Goal: Information Seeking & Learning: Learn about a topic

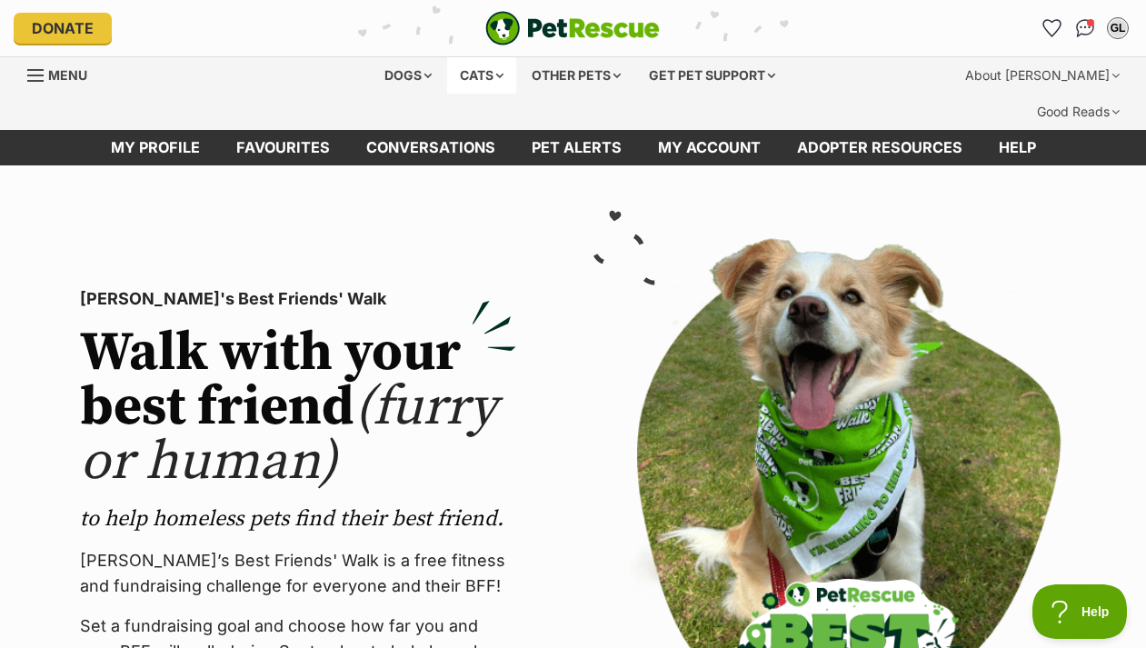
click at [475, 68] on div "Cats" at bounding box center [481, 75] width 69 height 36
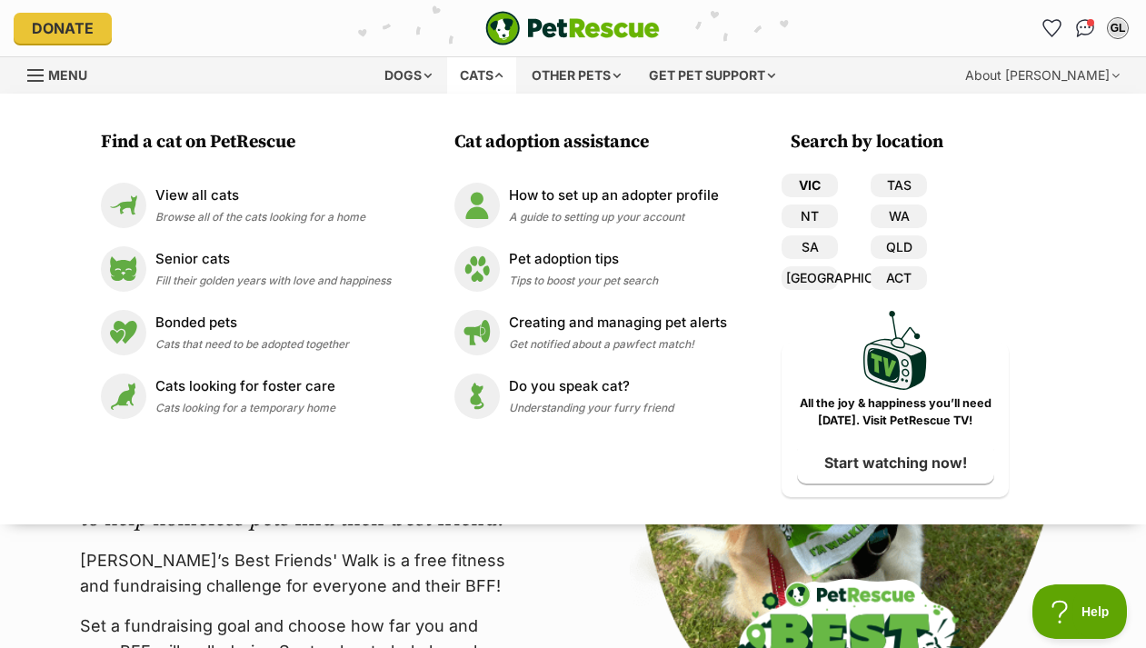
click at [814, 185] on link "VIC" at bounding box center [810, 186] width 56 height 24
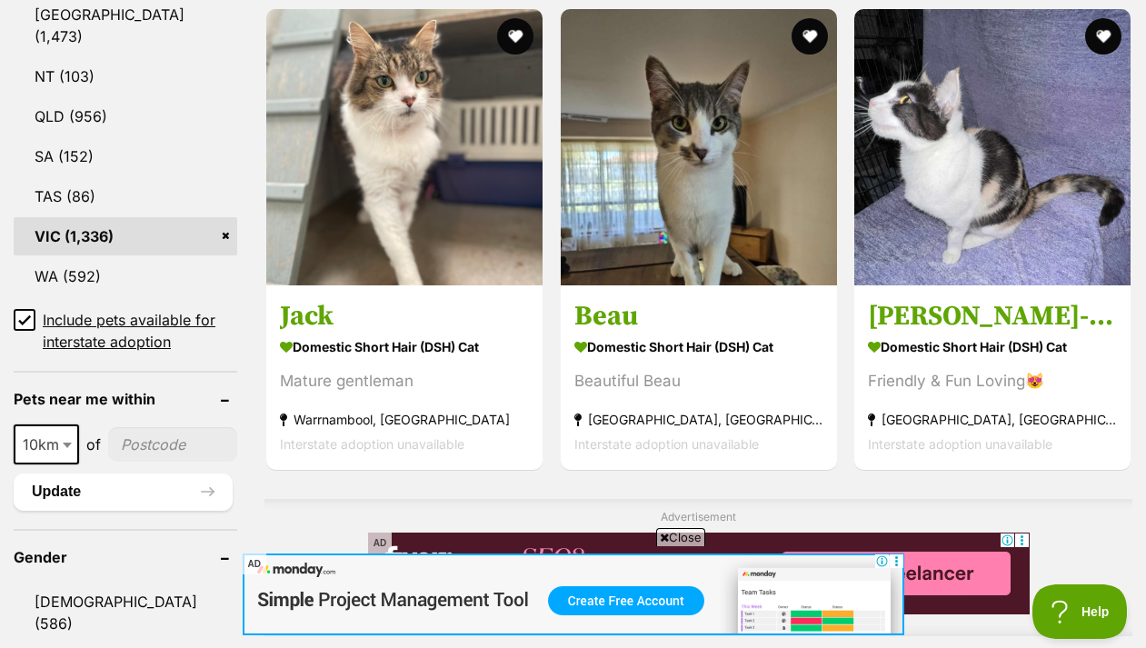
scroll to position [1146, 0]
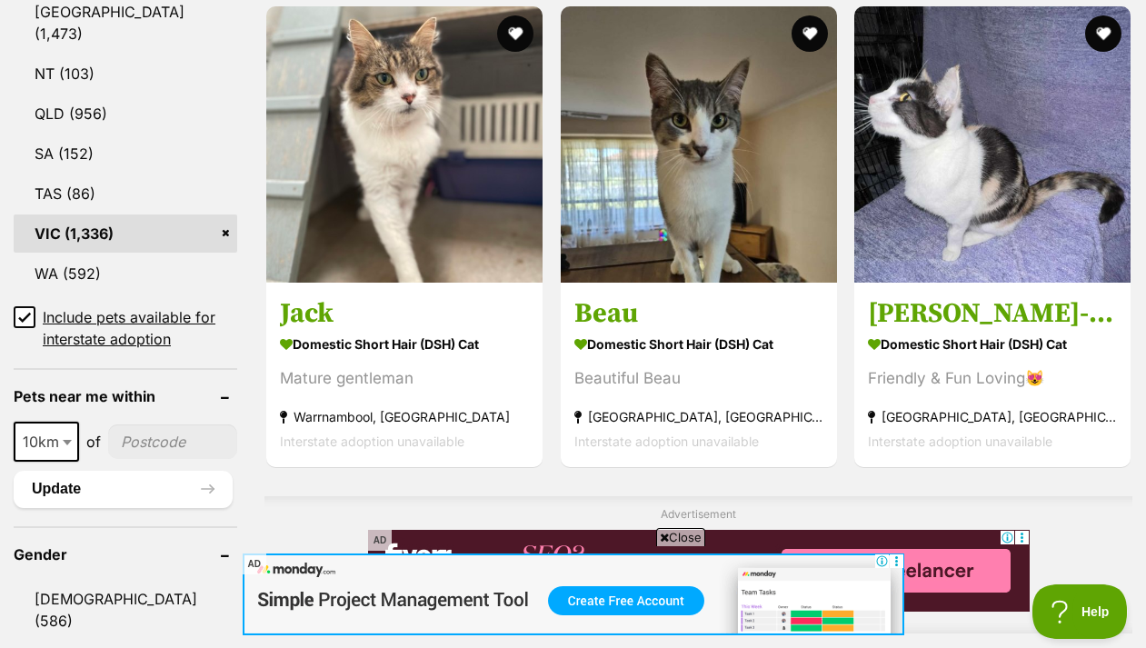
click at [145, 425] on input"] "postcode" at bounding box center [172, 442] width 129 height 35
type input"] "3145"
click at [164, 471] on button "Update" at bounding box center [123, 489] width 219 height 36
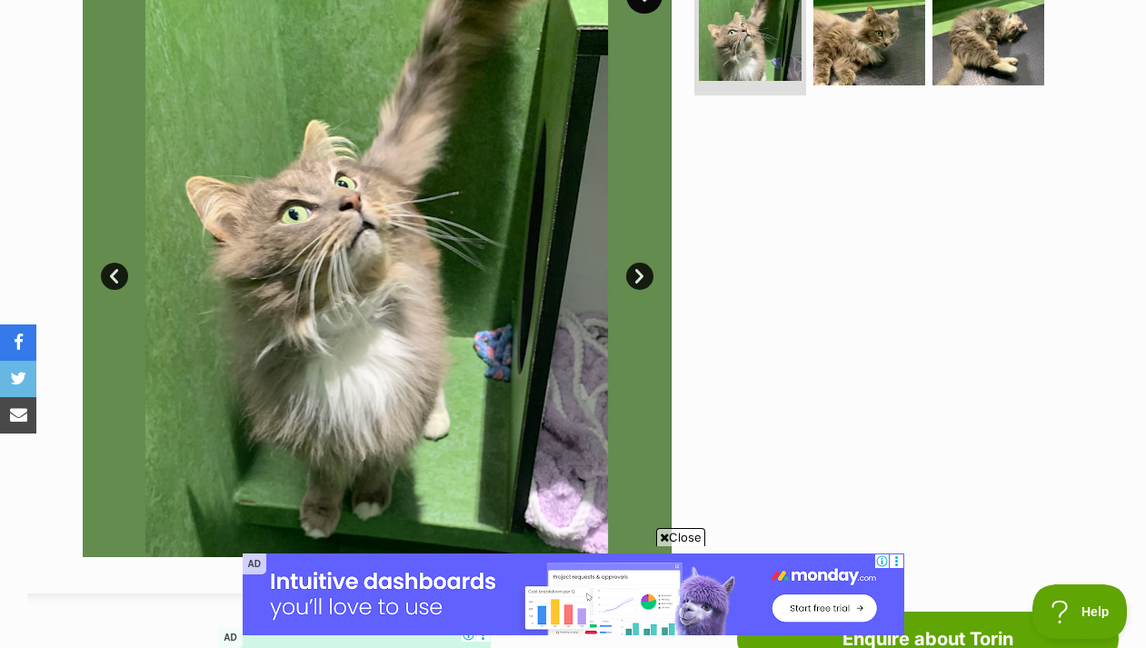
scroll to position [448, 0]
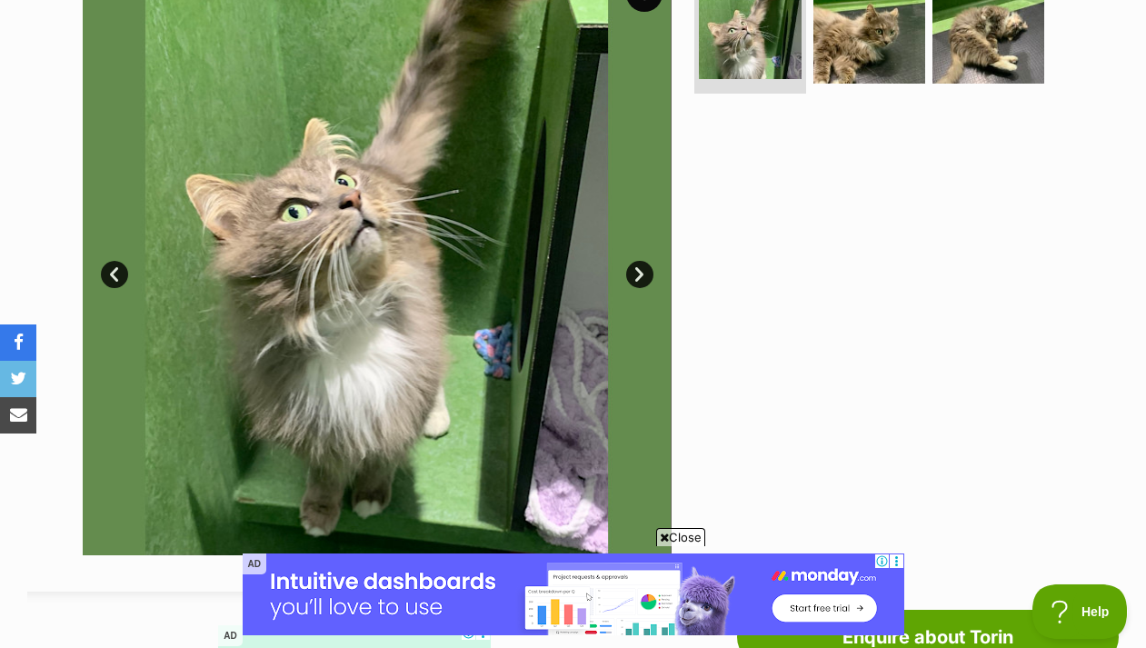
click at [638, 261] on link "Next" at bounding box center [639, 274] width 27 height 27
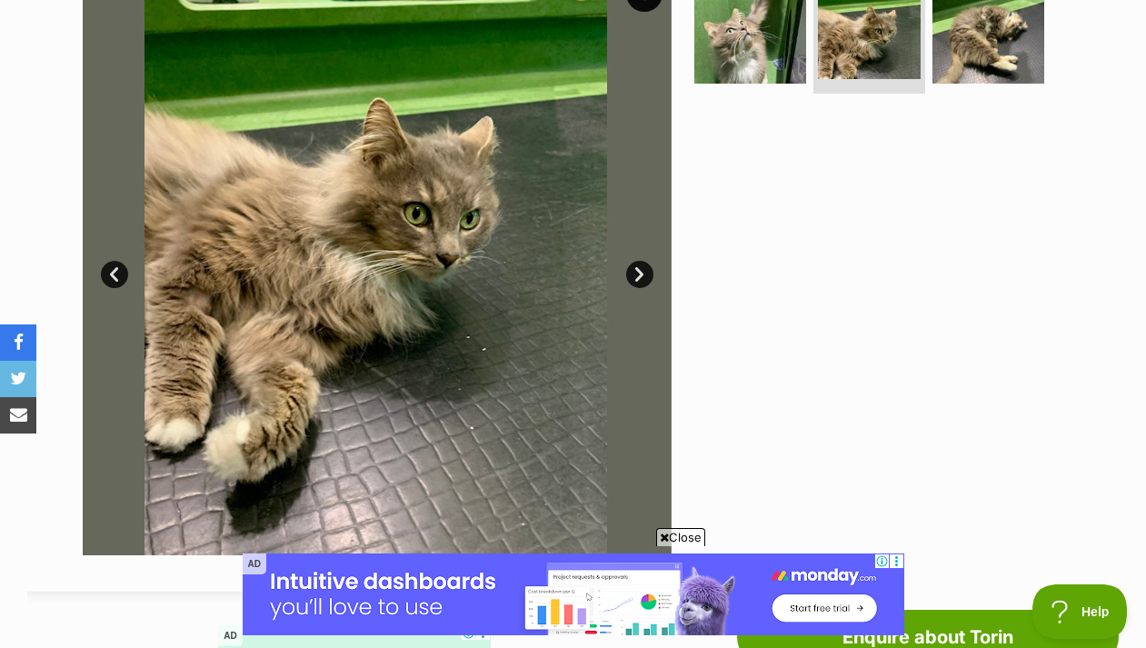
click at [638, 261] on link "Next" at bounding box center [639, 274] width 27 height 27
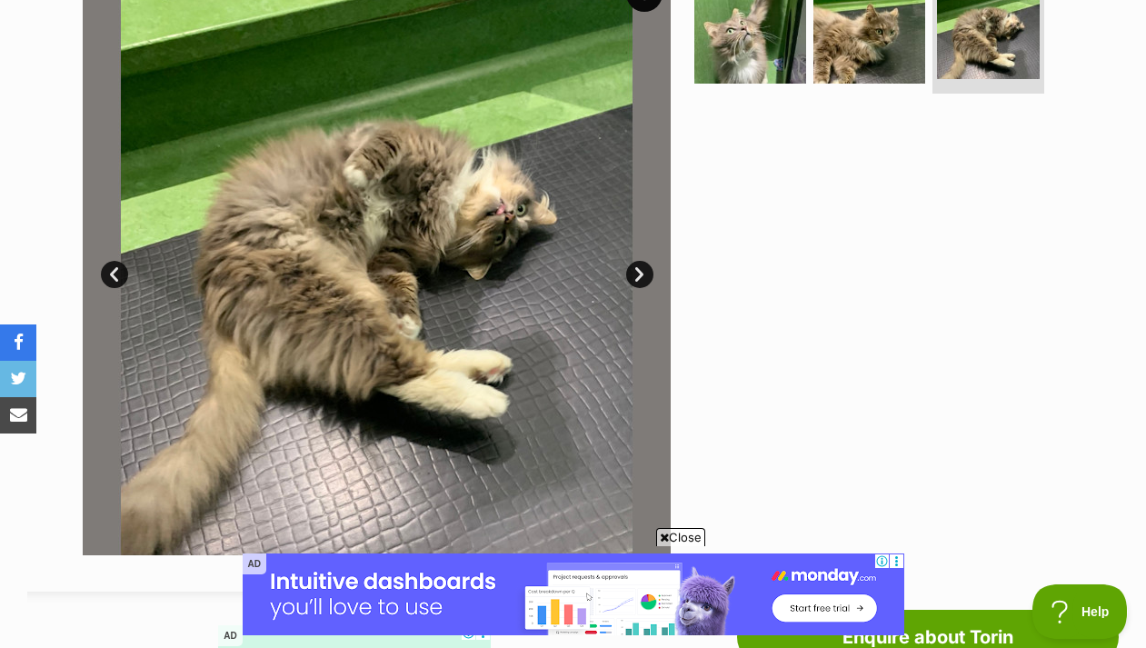
click at [638, 261] on link "Next" at bounding box center [639, 274] width 27 height 27
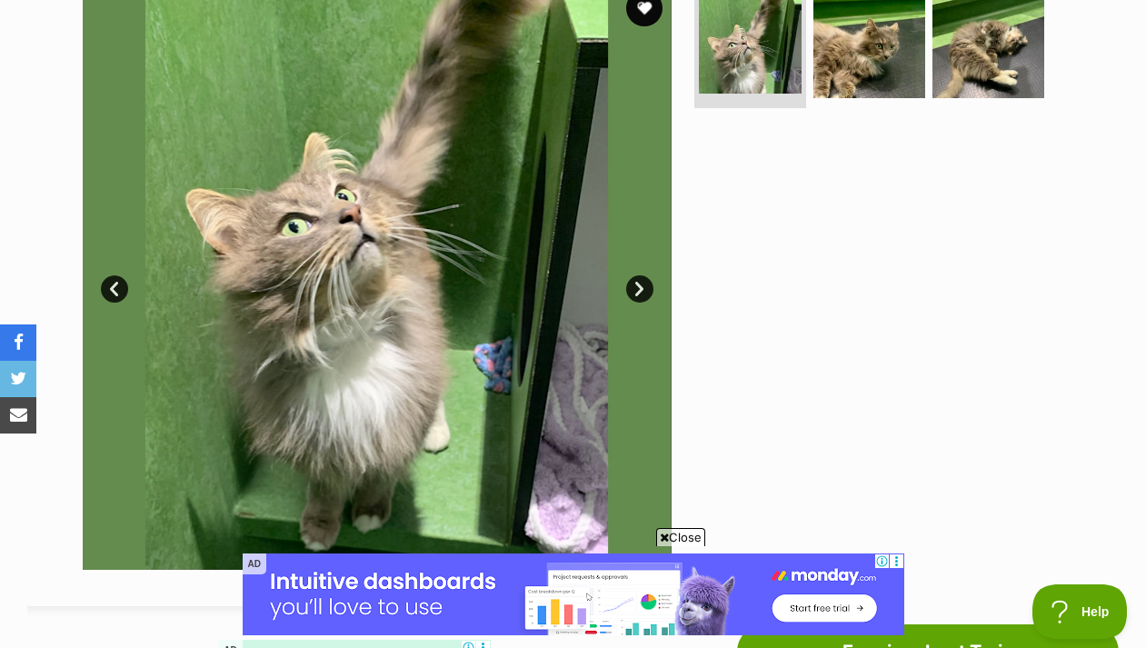
scroll to position [389, 0]
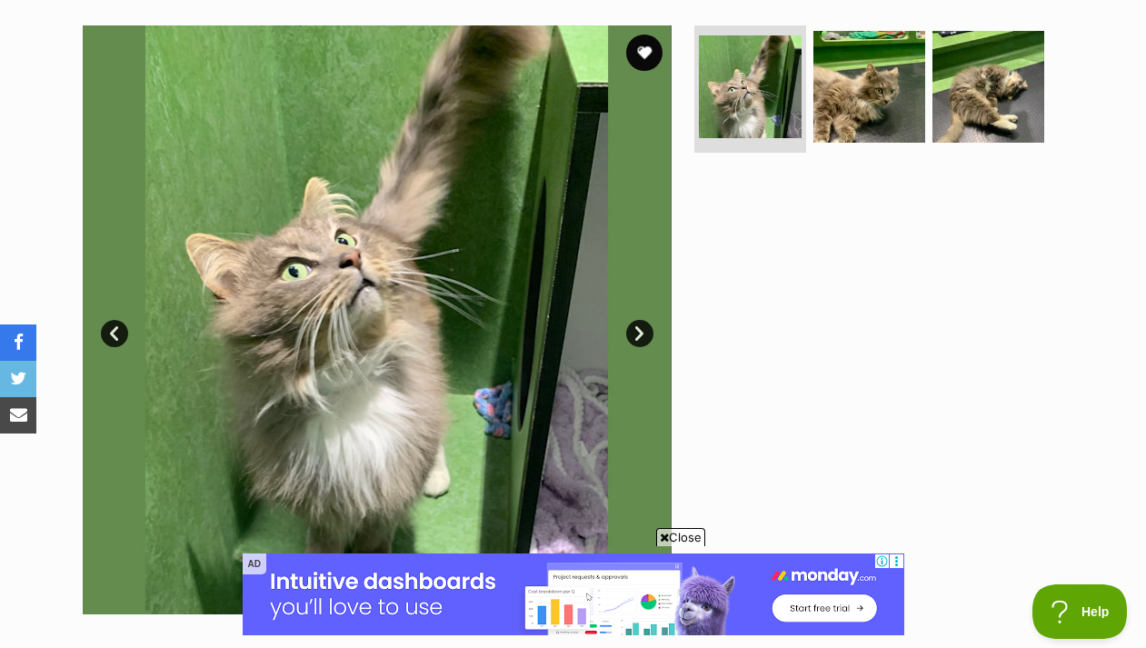
click at [637, 320] on link "Next" at bounding box center [639, 333] width 27 height 27
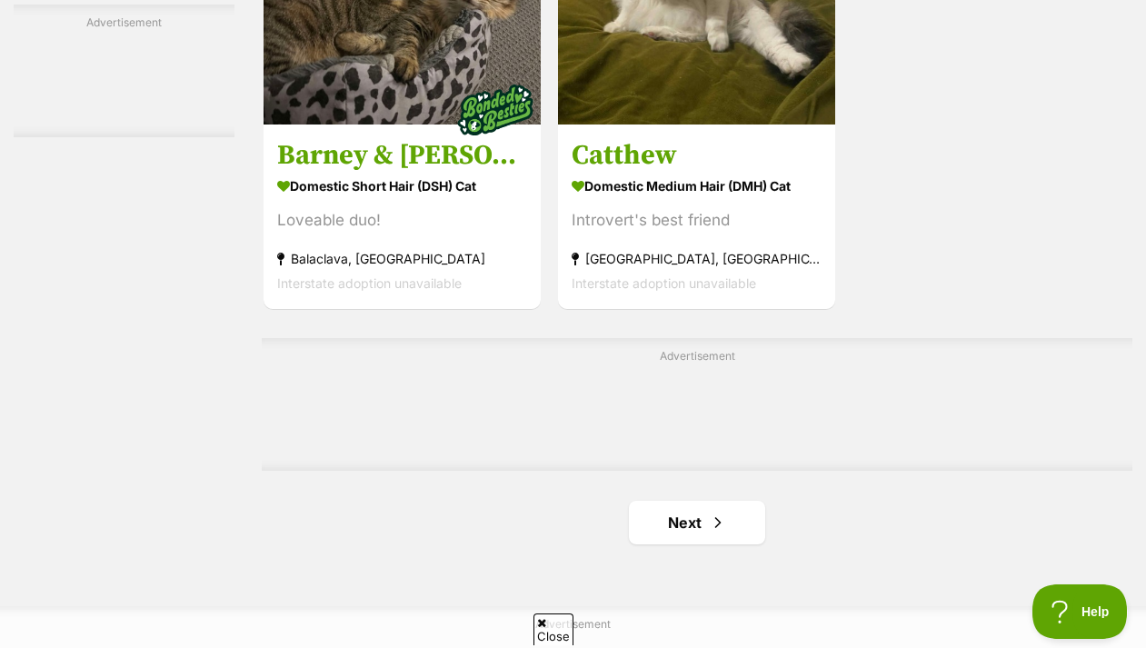
scroll to position [4021, 0]
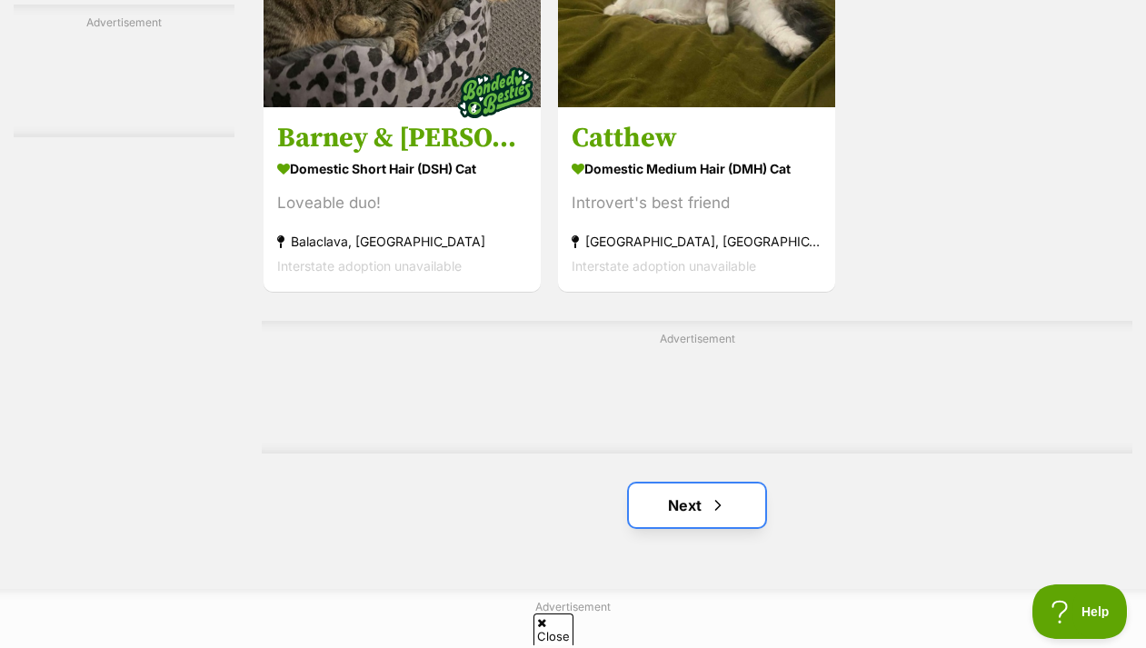
click at [670, 484] on link "Next" at bounding box center [697, 506] width 136 height 44
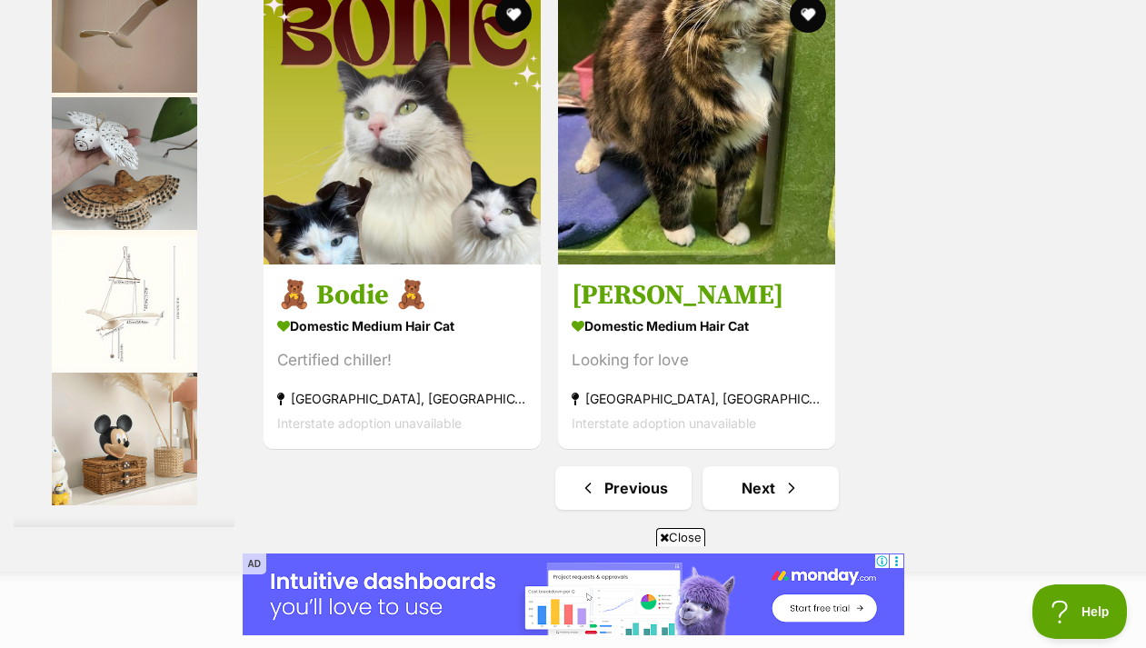
scroll to position [4043, 0]
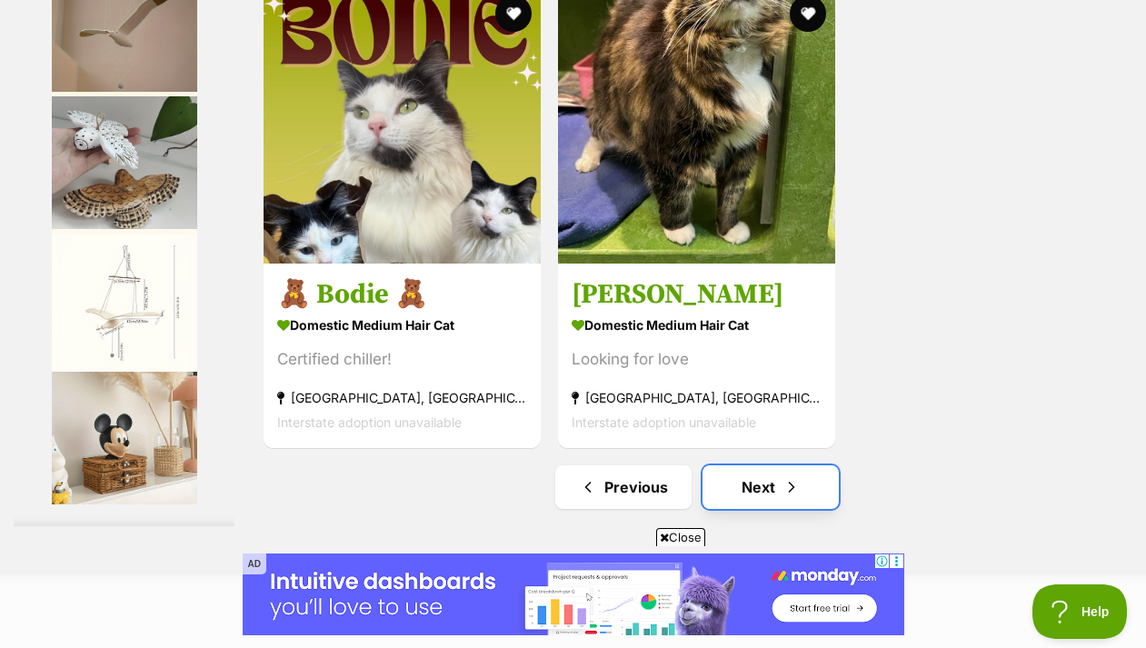
click at [770, 467] on link "Next" at bounding box center [771, 487] width 136 height 44
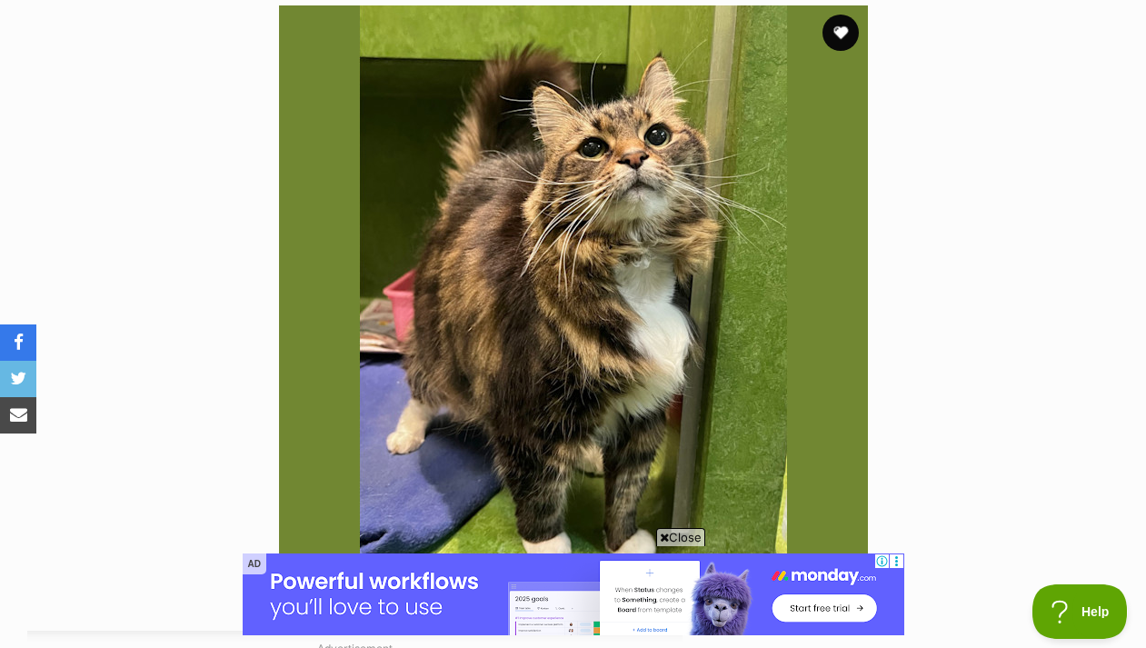
scroll to position [405, 0]
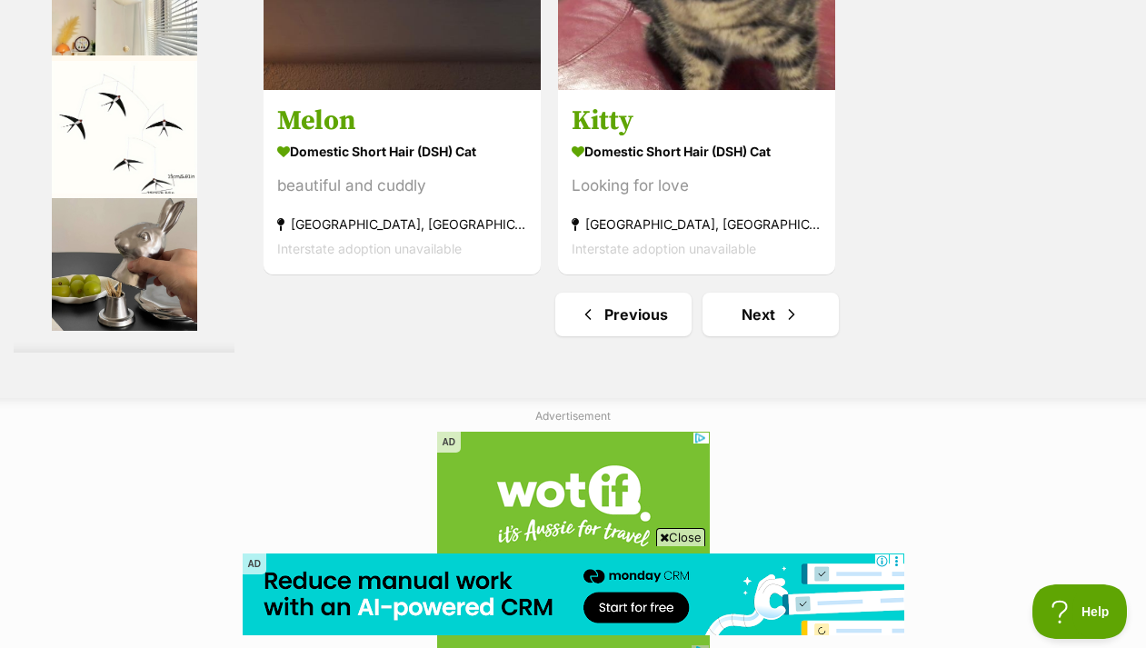
scroll to position [4483, 0]
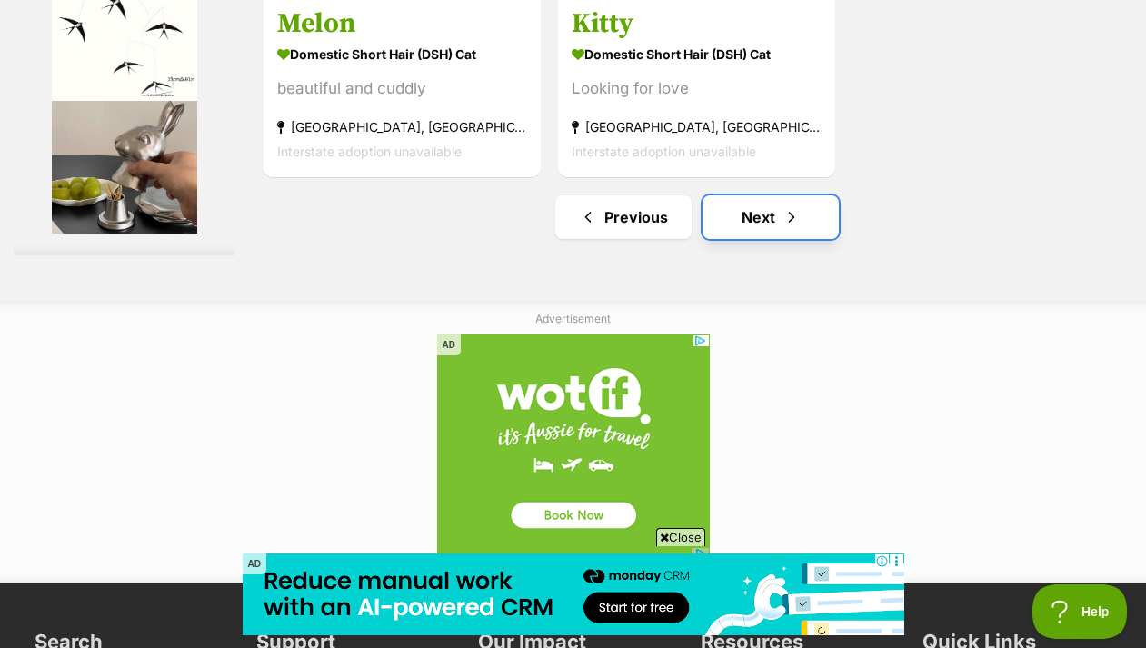
click at [731, 195] on link "Next" at bounding box center [771, 217] width 136 height 44
click at [734, 195] on link "Next" at bounding box center [771, 217] width 136 height 44
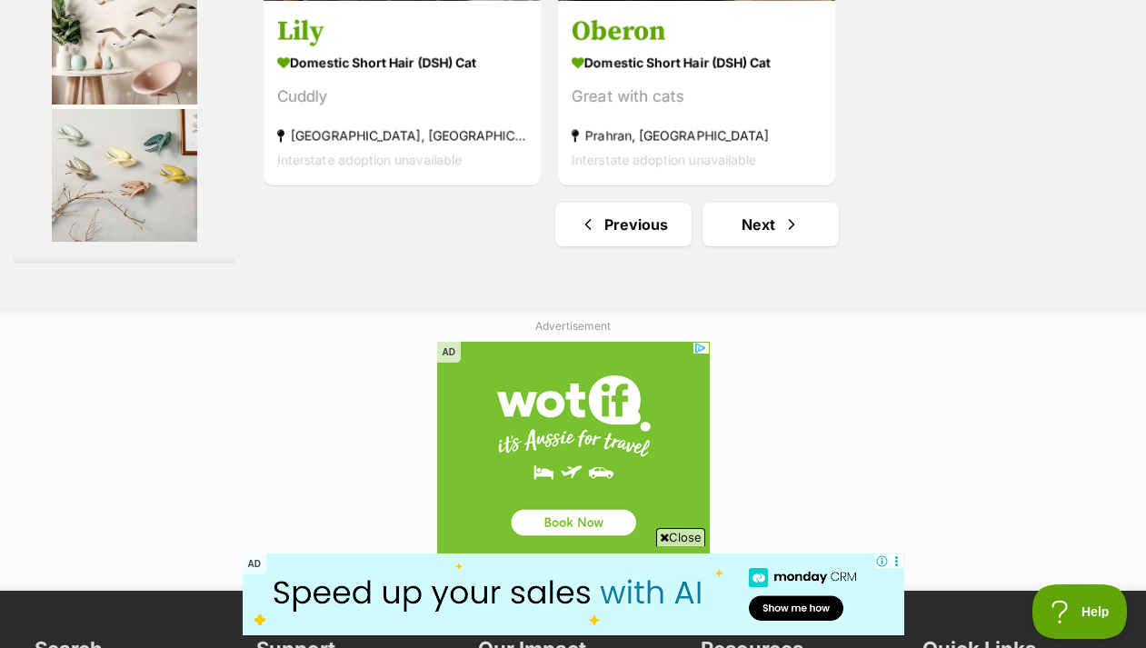
scroll to position [4377, 0]
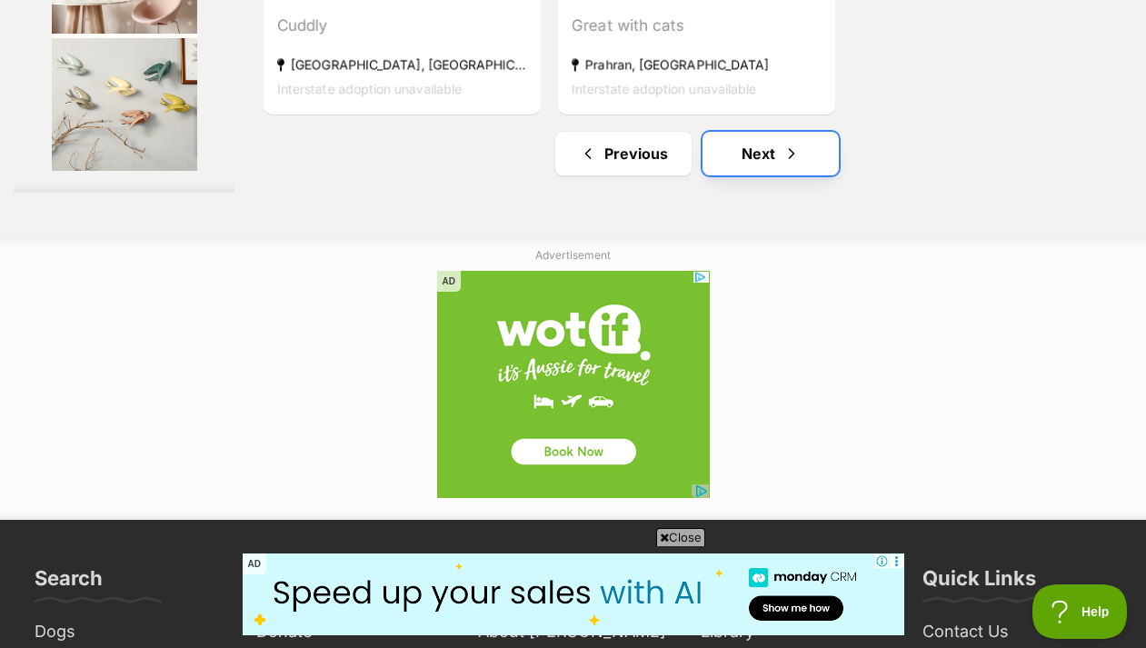
click at [743, 132] on link "Next" at bounding box center [771, 154] width 136 height 44
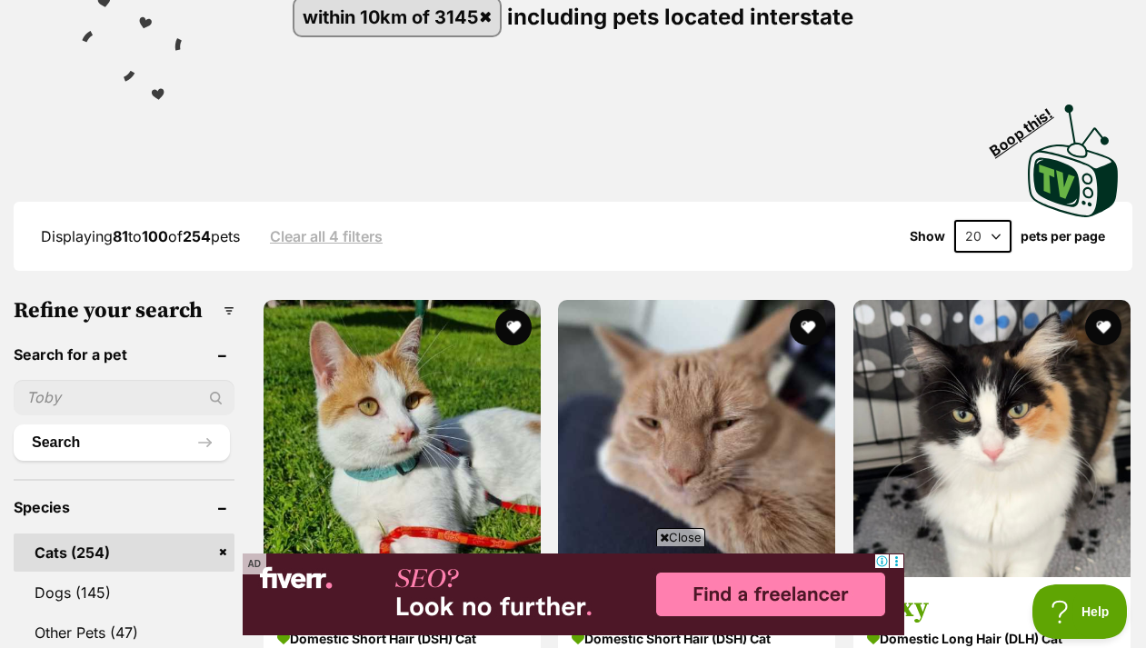
scroll to position [372, 0]
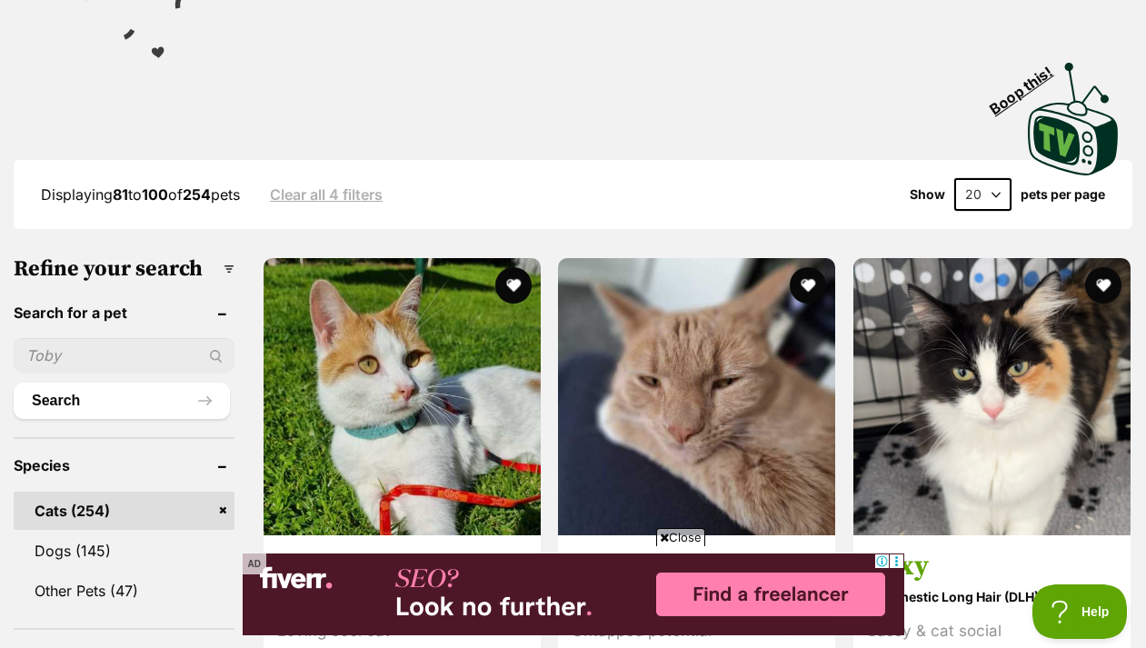
click at [149, 338] on input "text" at bounding box center [124, 355] width 221 height 35
type input "choux"
click at [14, 383] on button "Search" at bounding box center [122, 401] width 216 height 36
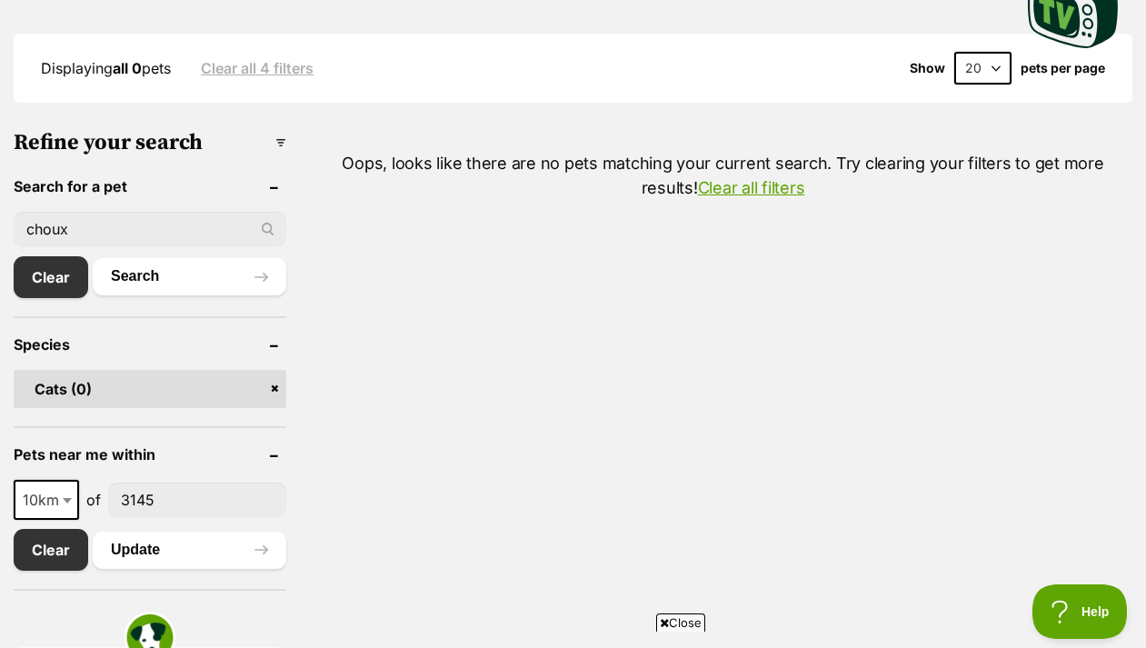
click at [62, 480] on span at bounding box center [69, 500] width 18 height 40
select select "25"
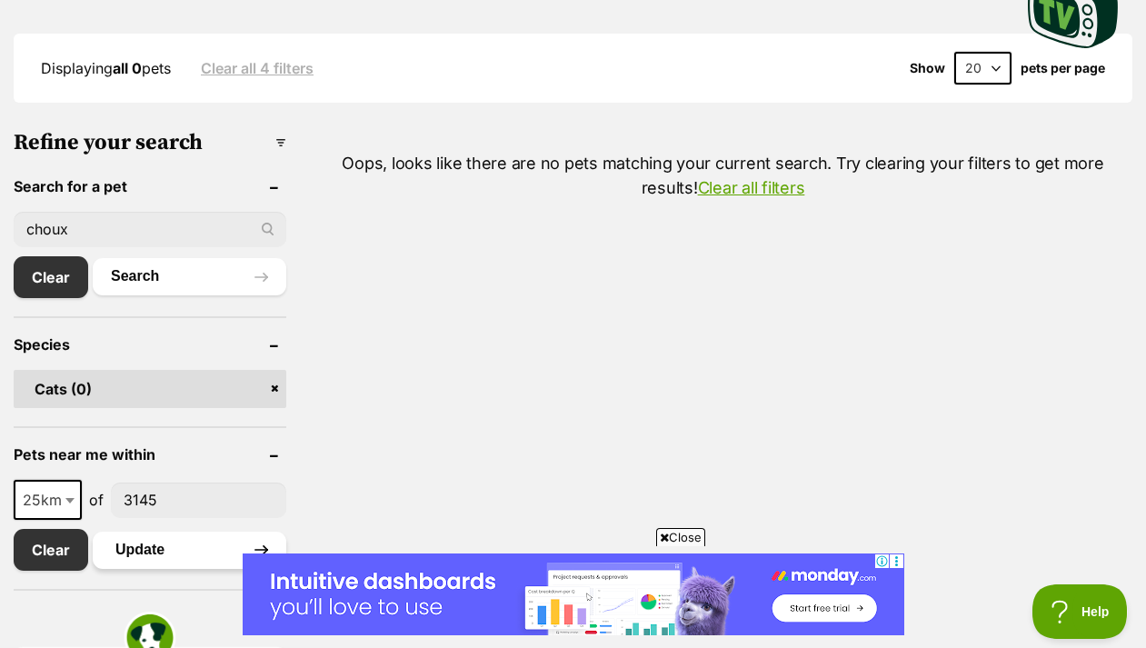
click at [134, 532] on button "Update" at bounding box center [190, 550] width 194 height 36
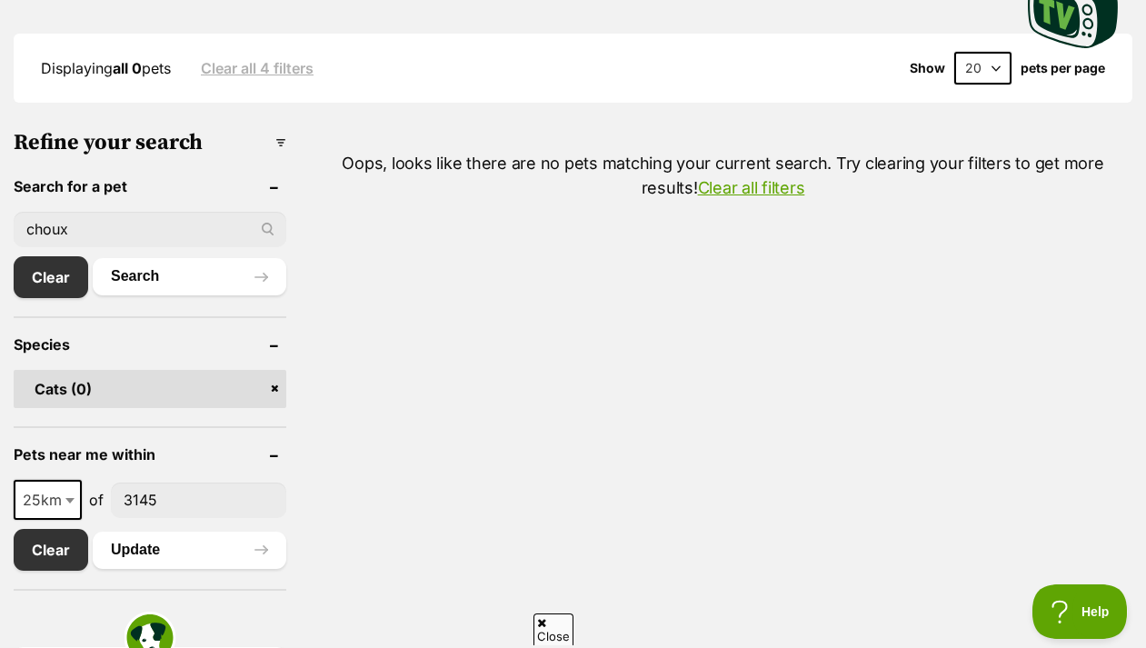
scroll to position [445, 0]
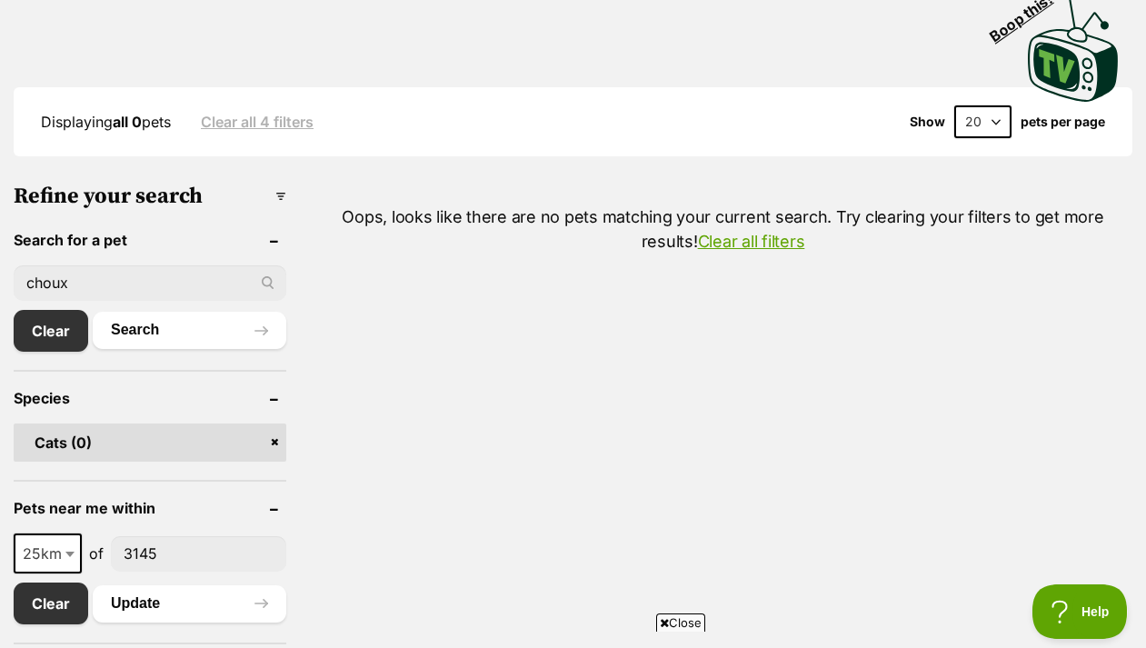
drag, startPoint x: 189, startPoint y: 245, endPoint x: -4, endPoint y: 235, distance: 193.0
